Goal: Task Accomplishment & Management: Use online tool/utility

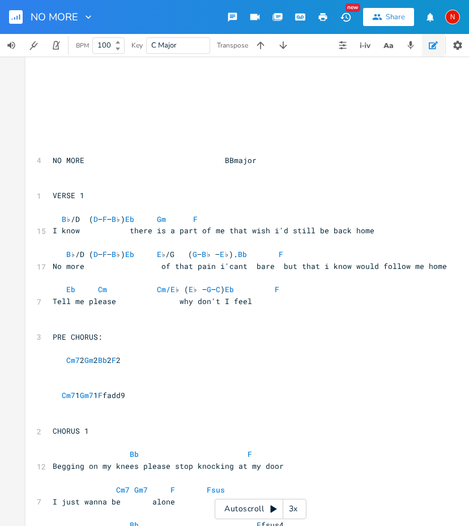
scroll to position [130, 0]
type textarea "B♭/D (D – F – B♭)"
drag, startPoint x: 55, startPoint y: 208, endPoint x: 136, endPoint y: 209, distance: 80.4
click at [136, 214] on span "B ♭/D ( D – F – B ♭) Eb Gm F" at bounding box center [125, 219] width 145 height 10
type textarea "Eb Gm F"
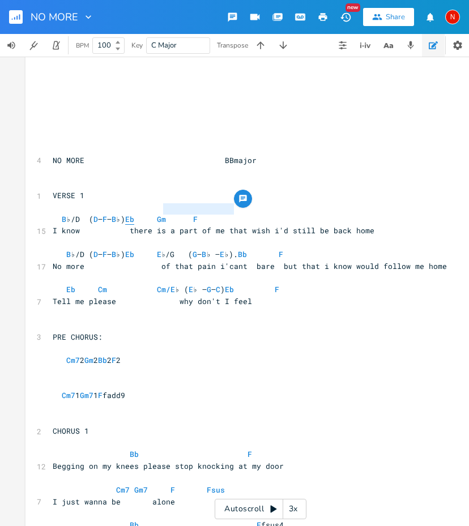
drag, startPoint x: 249, startPoint y: 211, endPoint x: 161, endPoint y: 210, distance: 88.3
click at [161, 213] on pre "B ♭/D ( D – F – B ♭) Eb Gm F" at bounding box center [254, 219] width 409 height 12
type textarea "B♭/D (D – F – B♭)"
drag, startPoint x: 144, startPoint y: 243, endPoint x: 64, endPoint y: 242, distance: 80.4
click at [64, 249] on span "B ♭/D ( D – F – B ♭) Eb E ♭/G ( G – B ♭ – E ♭). Bb F" at bounding box center [168, 254] width 230 height 10
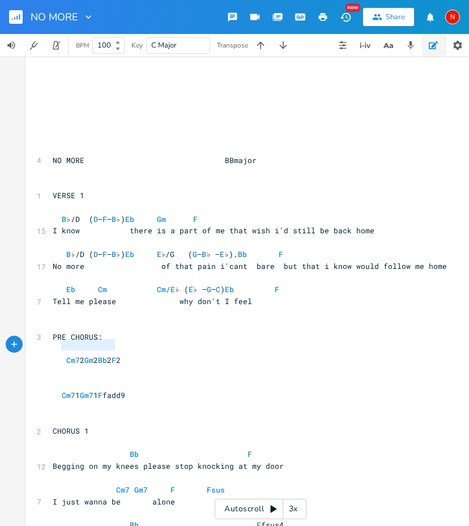
type textarea "Cm7 2 Gm 2 Bb"
type textarea "Cm7 2 Gm 2 Bb 2 F 2"
drag, startPoint x: 59, startPoint y: 346, endPoint x: 320, endPoint y: 349, distance: 260.9
click at [121, 355] on span "Cm7 2 Gm 2 Bb 2 F 2" at bounding box center [87, 360] width 68 height 10
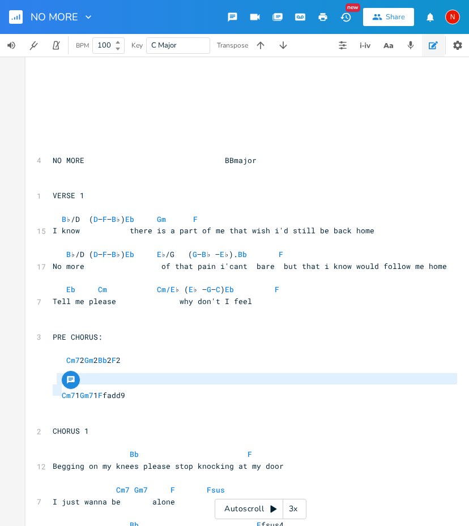
type textarea "Cm7 1 Gm7 1 F"
drag, startPoint x: 55, startPoint y: 378, endPoint x: 242, endPoint y: 378, distance: 186.8
click at [125, 390] on span "Cm7 1 Gm7 1 F fadd9" at bounding box center [89, 395] width 72 height 10
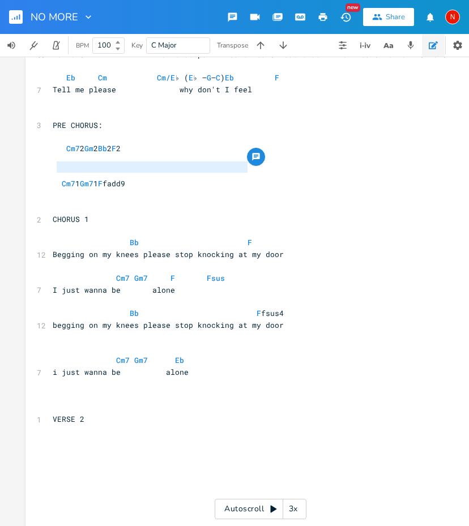
scroll to position [341, 0]
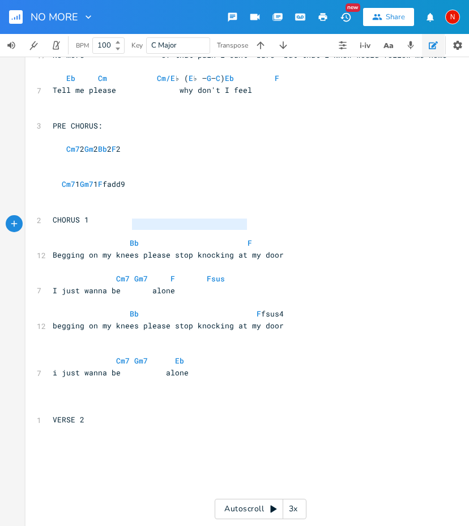
type textarea "Bb F"
drag, startPoint x: 253, startPoint y: 226, endPoint x: 123, endPoint y: 226, distance: 130.2
click at [123, 237] on pre "Bb F" at bounding box center [254, 243] width 409 height 12
type textarea "Cm7 Gm7 F Fsus"
drag, startPoint x: 232, startPoint y: 260, endPoint x: 104, endPoint y: 259, distance: 128.5
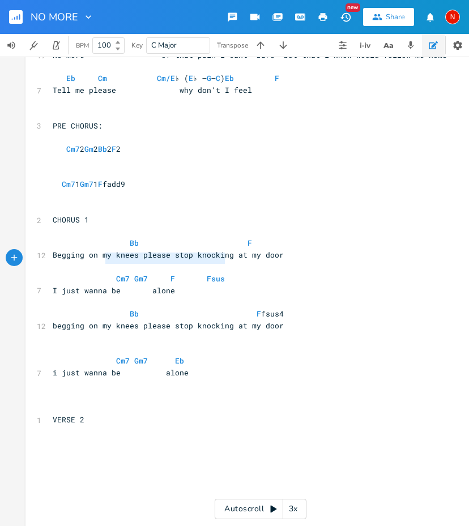
click at [104, 273] on pre "Cm7 Gm7 F Fsus" at bounding box center [254, 279] width 409 height 12
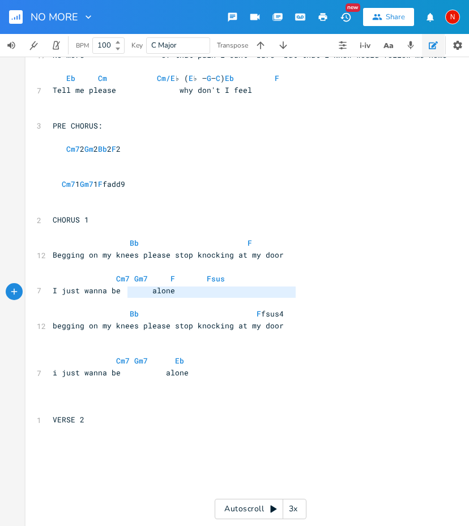
type textarea "Bb F fsus4"
drag, startPoint x: 313, startPoint y: 291, endPoint x: 115, endPoint y: 296, distance: 197.6
click at [115, 308] on pre "Bb F fsus4" at bounding box center [254, 314] width 409 height 12
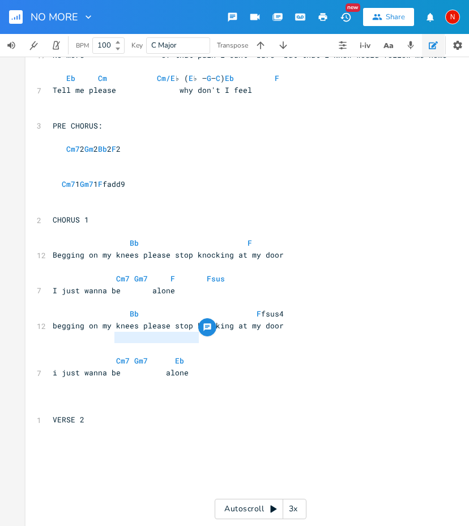
type textarea "Cm7 Gm7 Eb"
drag, startPoint x: 193, startPoint y: 337, endPoint x: 101, endPoint y: 332, distance: 91.8
click at [101, 355] on span "Cm7 Gm7 Eb" at bounding box center [132, 360] width 158 height 10
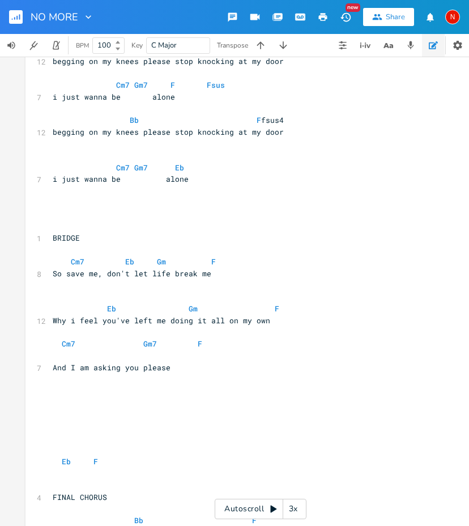
scroll to position [940, 0]
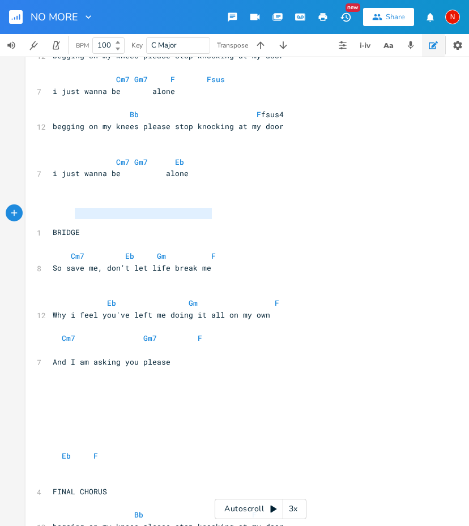
type textarea "Cm7 Eb Gm F"
drag, startPoint x: 220, startPoint y: 214, endPoint x: 63, endPoint y: 213, distance: 157.4
click at [63, 250] on pre "Cm7 Eb Gm F" at bounding box center [254, 256] width 409 height 12
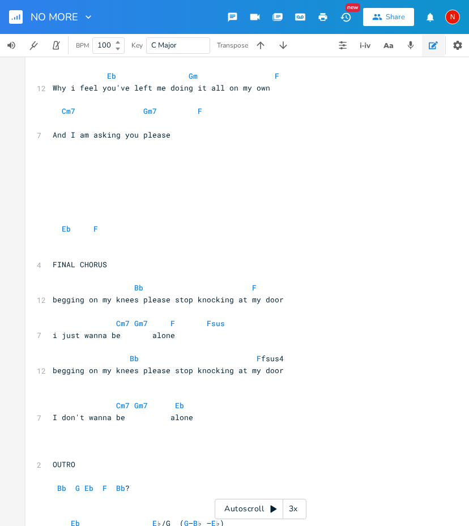
scroll to position [1172, 0]
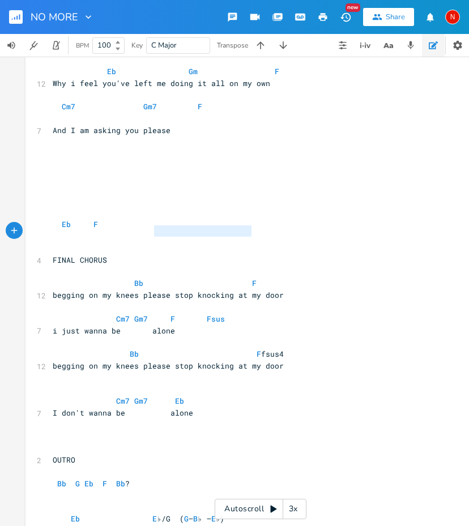
type textarea "Bb F"
drag, startPoint x: 268, startPoint y: 233, endPoint x: 121, endPoint y: 230, distance: 147.2
click at [121, 277] on pre "Bb F" at bounding box center [254, 283] width 409 height 12
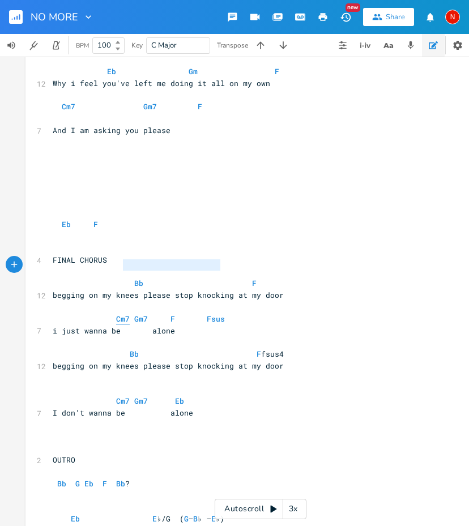
type textarea "Cm7 Gm7 F Fsus"
drag, startPoint x: 219, startPoint y: 264, endPoint x: 111, endPoint y: 265, distance: 108.1
click at [111, 314] on span "Cm7 Gm7 F Fsus" at bounding box center [141, 319] width 177 height 10
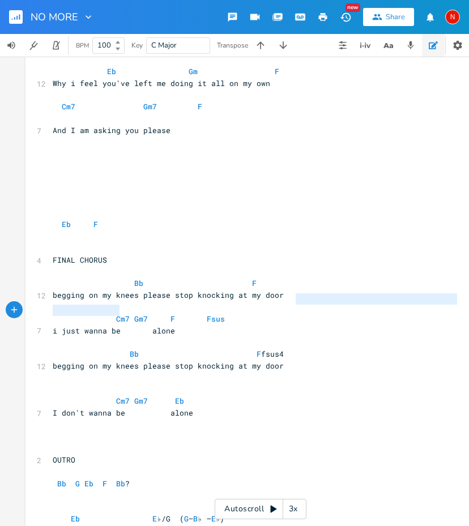
type textarea "Bb F fsus4"
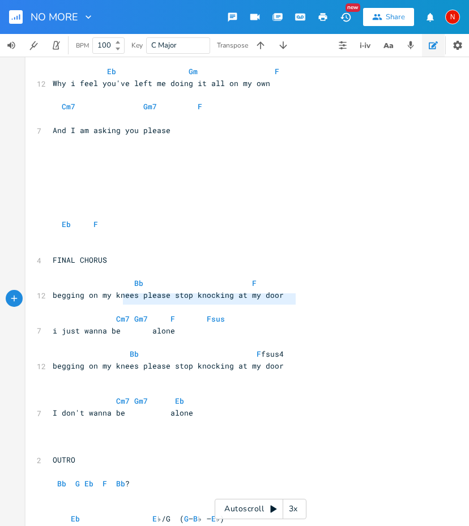
drag, startPoint x: 305, startPoint y: 300, endPoint x: 121, endPoint y: 301, distance: 183.4
click at [121, 348] on pre "Bb F fsus4" at bounding box center [254, 354] width 409 height 12
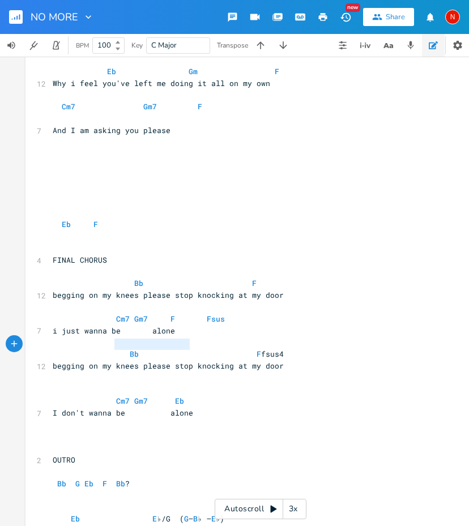
type textarea "Cm7 Gm7 Eb"
drag, startPoint x: 186, startPoint y: 346, endPoint x: 108, endPoint y: 347, distance: 77.5
click at [108, 396] on span "Cm7 Gm7 Eb" at bounding box center [132, 401] width 158 height 10
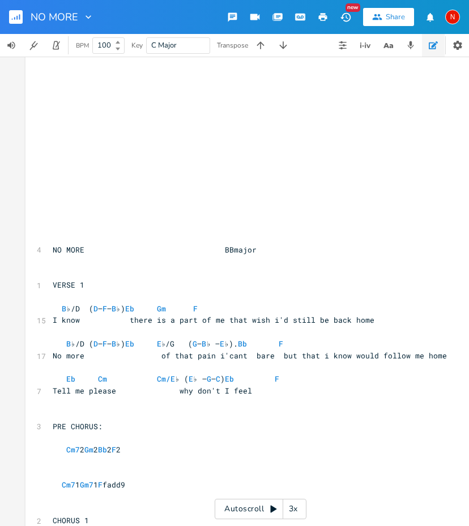
scroll to position [41, 0]
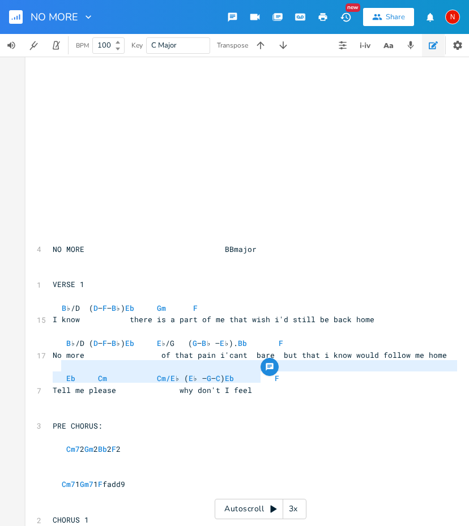
type textarea "Eb Cm Cm/E♭ (E♭ – G – C) Eb F"
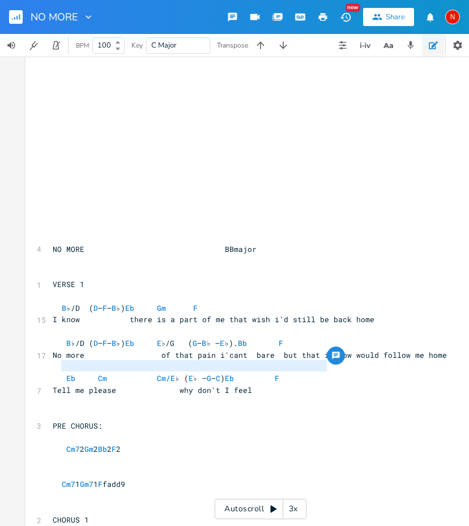
drag, startPoint x: 60, startPoint y: 365, endPoint x: 349, endPoint y: 363, distance: 289.2
click at [349, 372] on pre "Eb Cm Cm/E ♭ ( E ♭ – G – C ) Eb F" at bounding box center [254, 378] width 409 height 12
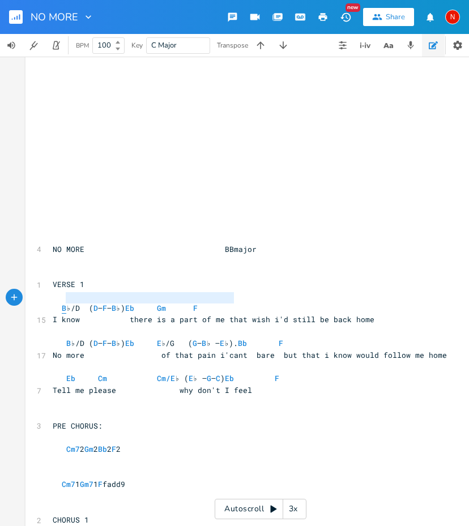
type textarea "B♭/D (D – F – B♭) Eb Gm F"
drag, startPoint x: 245, startPoint y: 298, endPoint x: 58, endPoint y: 301, distance: 186.8
click at [58, 302] on pre "B ♭/D ( D – F – B ♭) Eb Gm F" at bounding box center [254, 308] width 409 height 12
